Goal: Navigation & Orientation: Find specific page/section

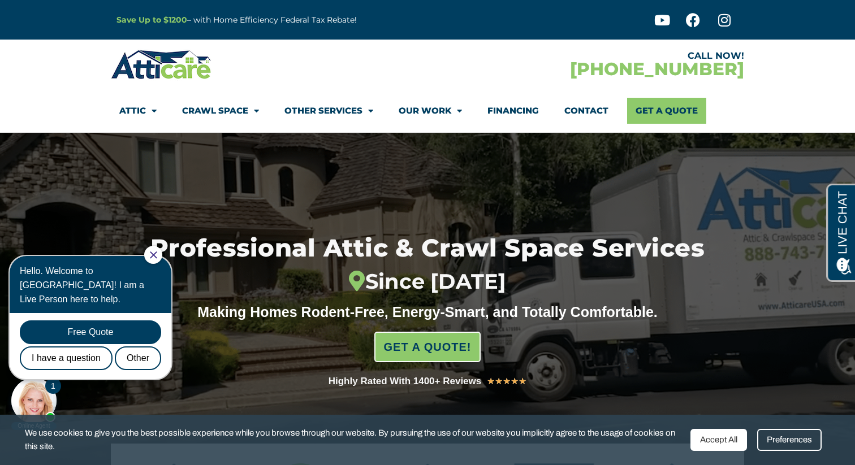
click at [165, 18] on strong "Save Up to $1200" at bounding box center [151, 20] width 71 height 10
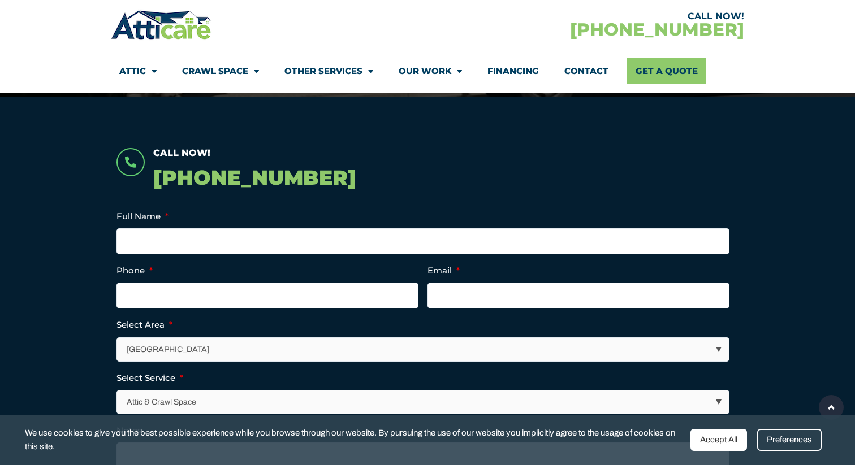
scroll to position [28, 0]
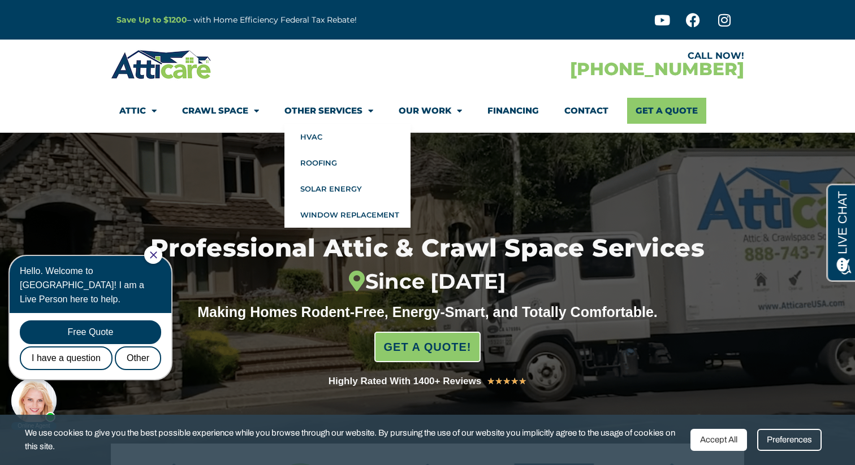
click at [369, 110] on span "Menu" at bounding box center [367, 111] width 11 height 20
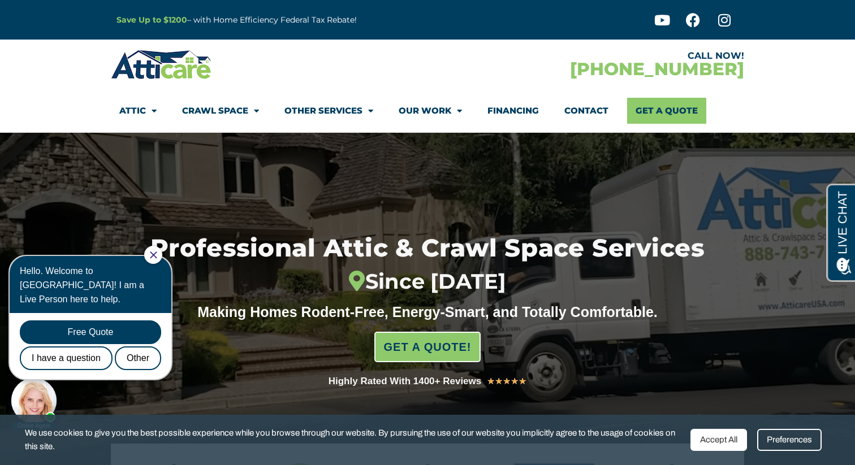
click at [369, 110] on span "Menu" at bounding box center [367, 111] width 11 height 20
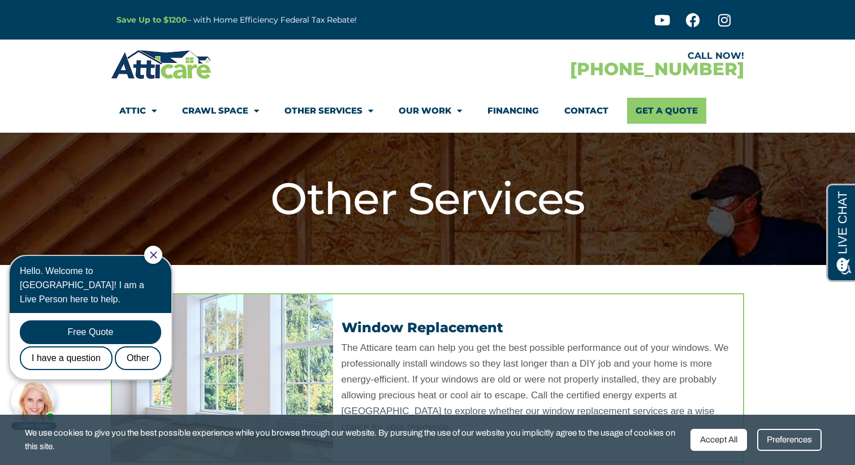
click at [157, 253] on icon "Close Chat" at bounding box center [153, 255] width 7 height 7
